Goal: Information Seeking & Learning: Understand process/instructions

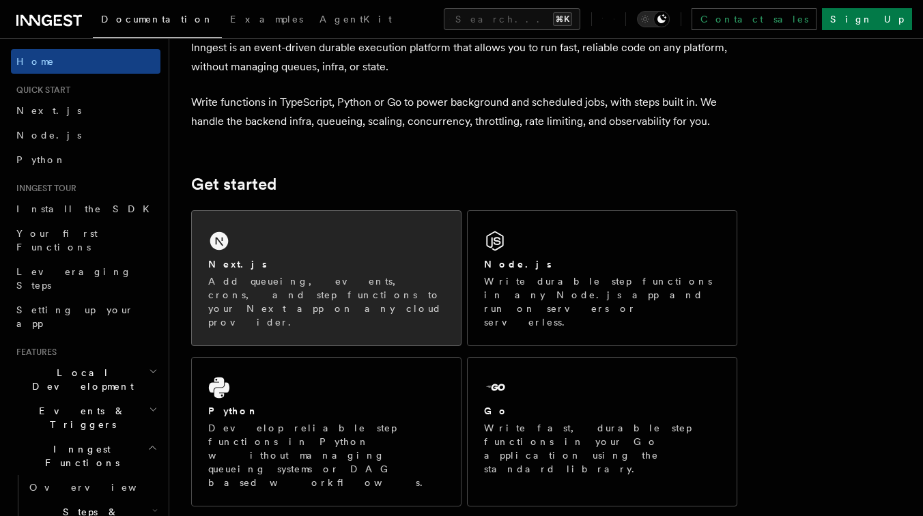
scroll to position [78, 0]
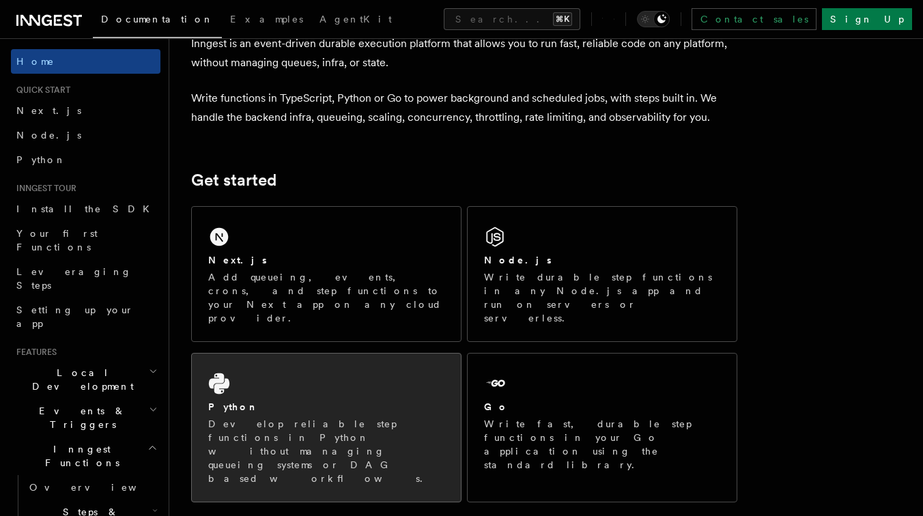
click at [314, 400] on div "Python" at bounding box center [326, 407] width 236 height 14
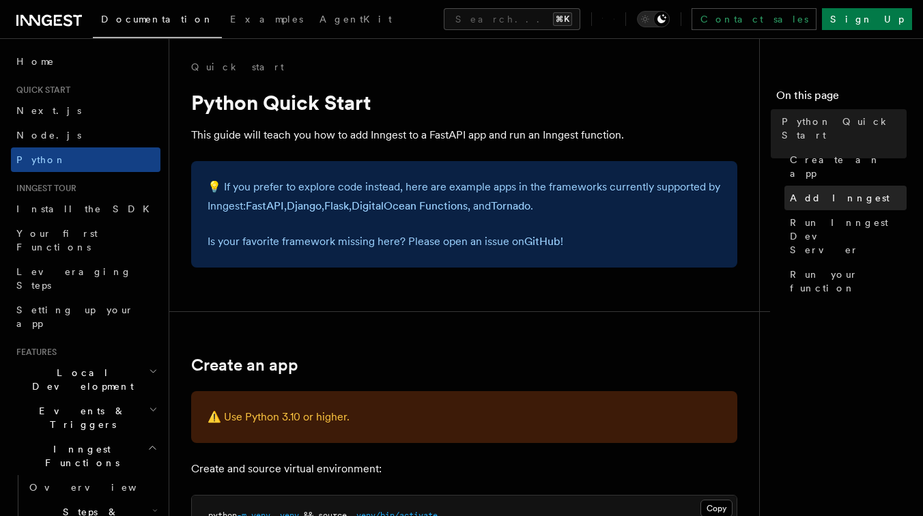
click at [810, 191] on span "Add Inngest" at bounding box center [840, 198] width 100 height 14
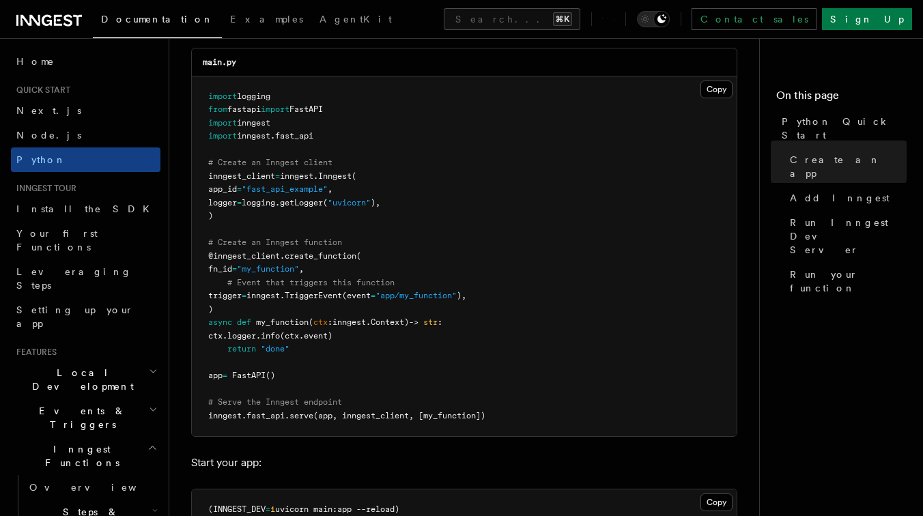
scroll to position [982, 0]
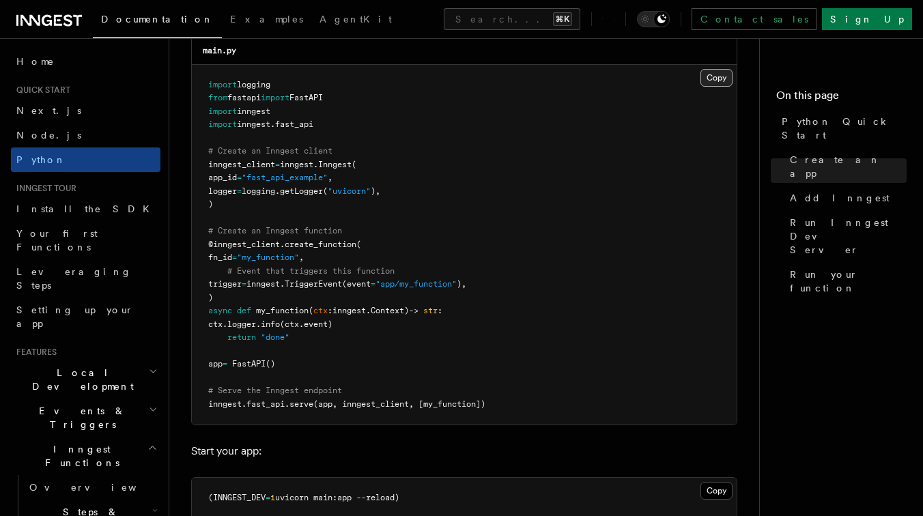
click at [722, 79] on button "Copy Copied" at bounding box center [716, 78] width 32 height 18
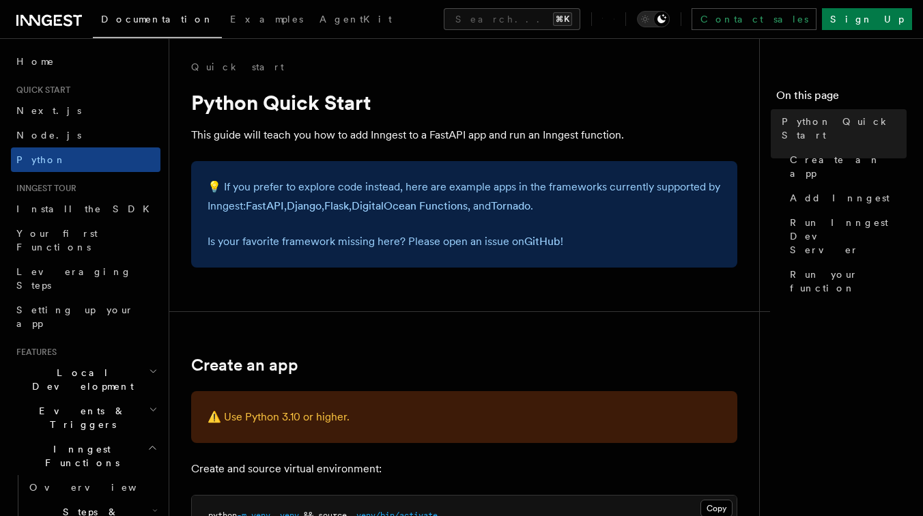
scroll to position [20, 0]
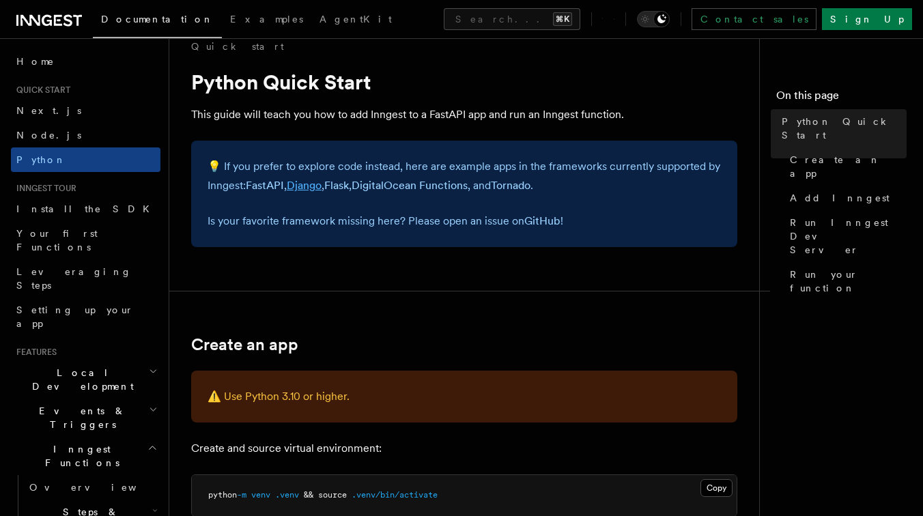
click at [313, 186] on link "Django" at bounding box center [304, 185] width 35 height 13
